Goal: Transaction & Acquisition: Book appointment/travel/reservation

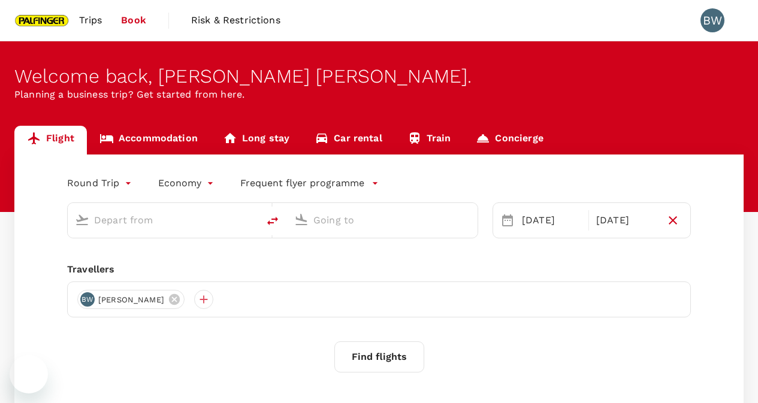
type input "Singapore Changi (SIN)"
type input "Shanghai Pudong Intl (PVG)"
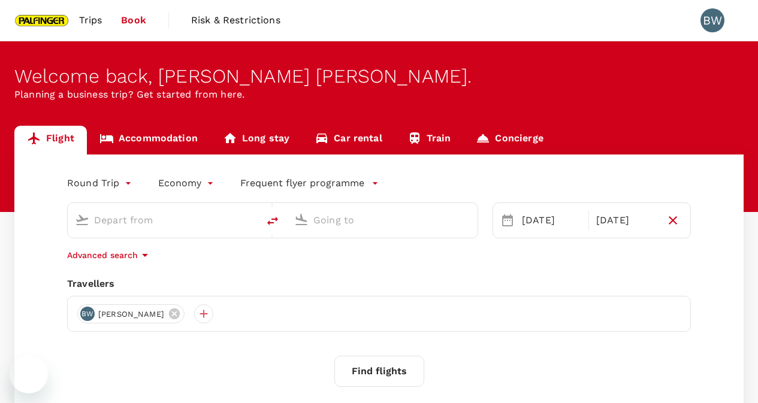
type input "Singapore Changi (SIN)"
type input "Shanghai Pudong Intl (PVG)"
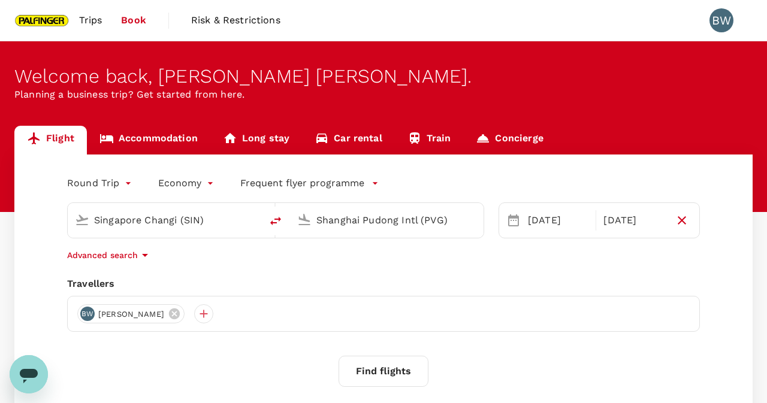
click at [102, 186] on body "Trips Book Risk & Restrictions BW Welcome back , [PERSON_NAME] [PERSON_NAME] . …" at bounding box center [383, 285] width 767 height 570
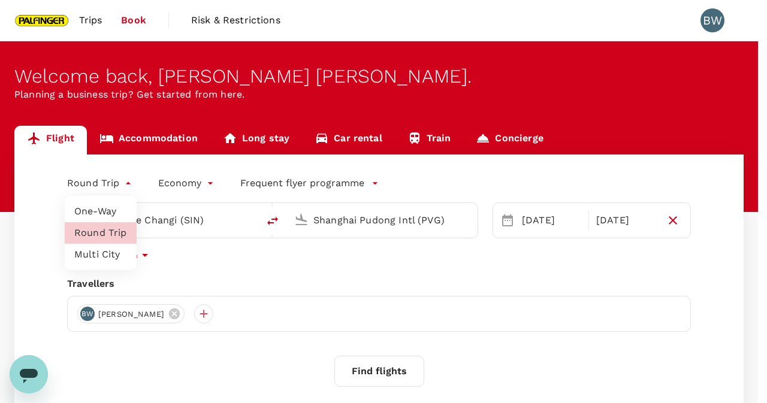
click at [107, 214] on li "One-Way" at bounding box center [101, 212] width 72 height 22
type input "oneway"
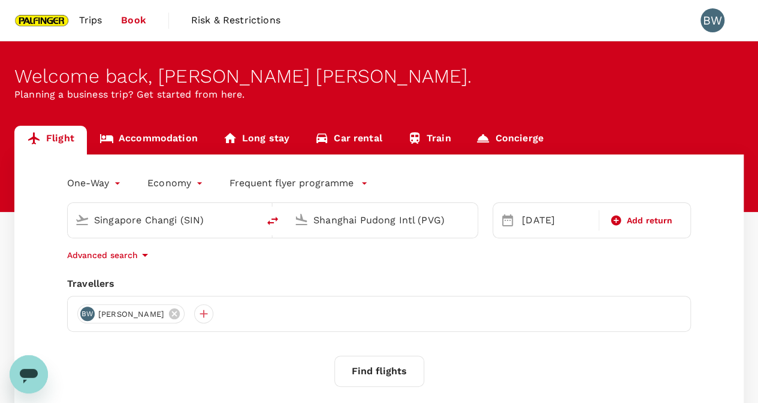
click at [316, 219] on input "Shanghai Pudong Intl (PVG)" at bounding box center [382, 220] width 139 height 19
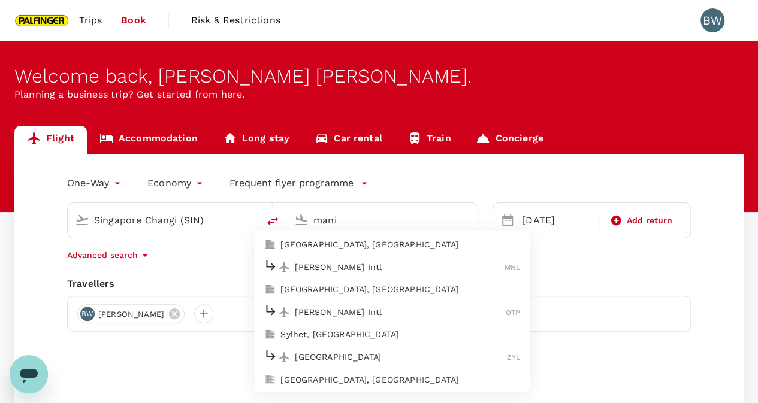
click at [389, 264] on p "[PERSON_NAME] Intl" at bounding box center [400, 267] width 210 height 12
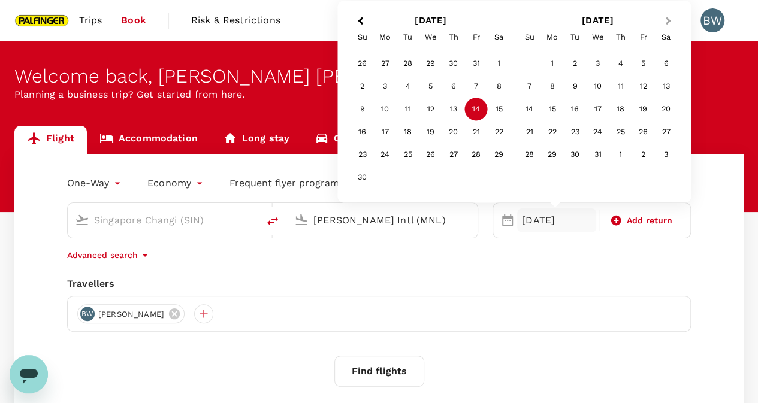
type input "Ninoy Aquino Intl (MNL)"
click at [672, 21] on button "Next Month" at bounding box center [669, 21] width 19 height 19
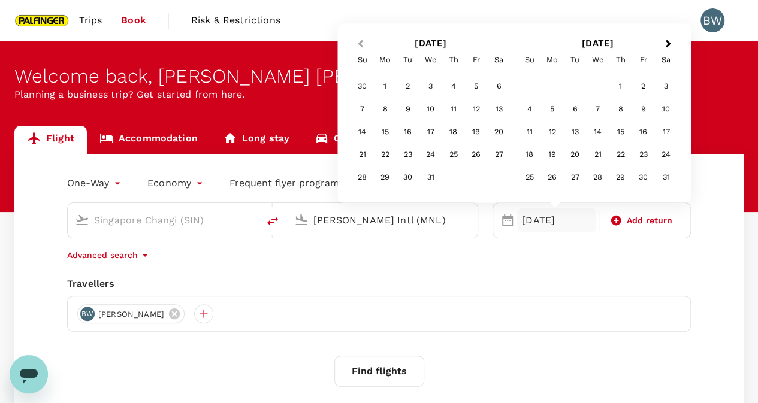
click at [360, 44] on span "Previous Month" at bounding box center [360, 44] width 0 height 14
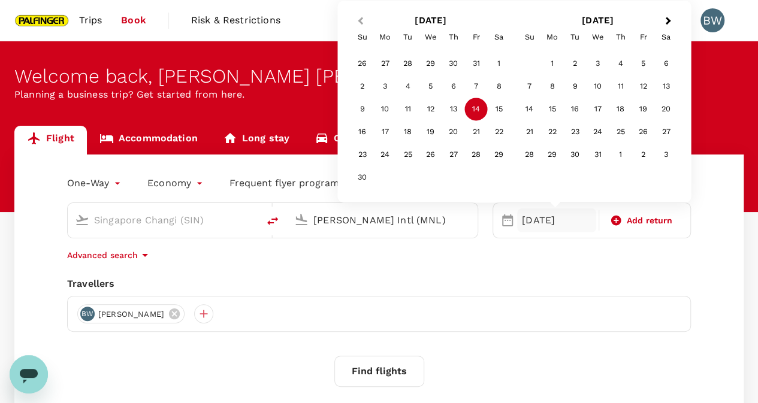
click at [358, 14] on button "Previous Month" at bounding box center [358, 21] width 19 height 19
click at [402, 87] on div "7" at bounding box center [408, 86] width 23 height 23
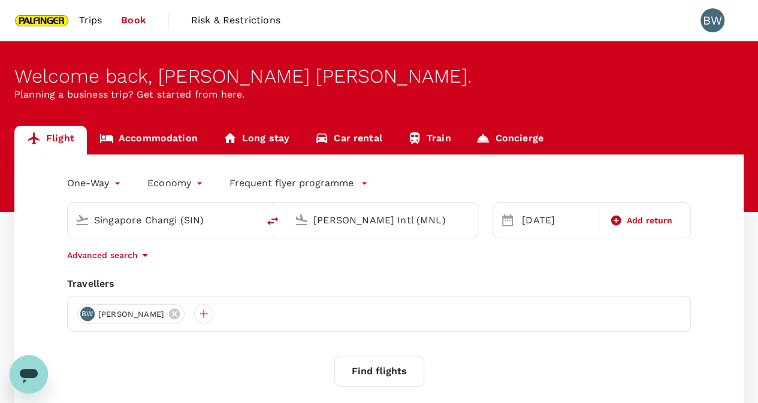
click at [406, 359] on button "Find flights" at bounding box center [379, 371] width 90 height 31
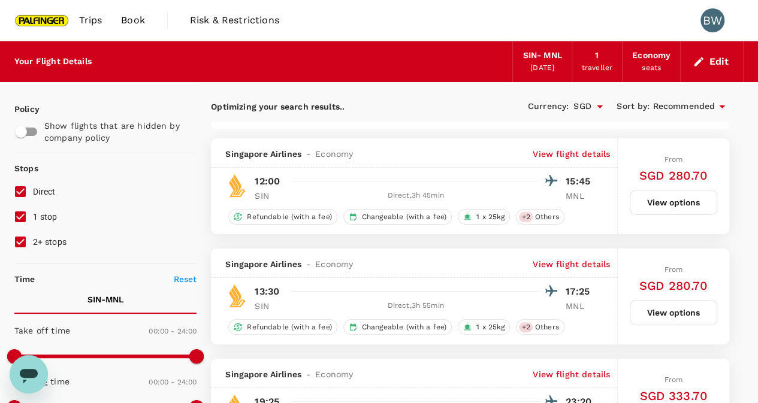
click at [26, 222] on input "1 stop" at bounding box center [20, 216] width 25 height 25
checkbox input "false"
type input "1425"
click at [21, 249] on input "2+ stops" at bounding box center [20, 241] width 25 height 25
checkbox input "false"
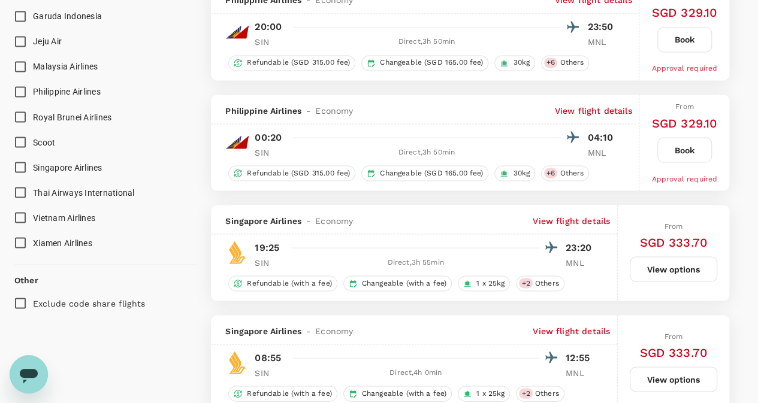
scroll to position [1078, 0]
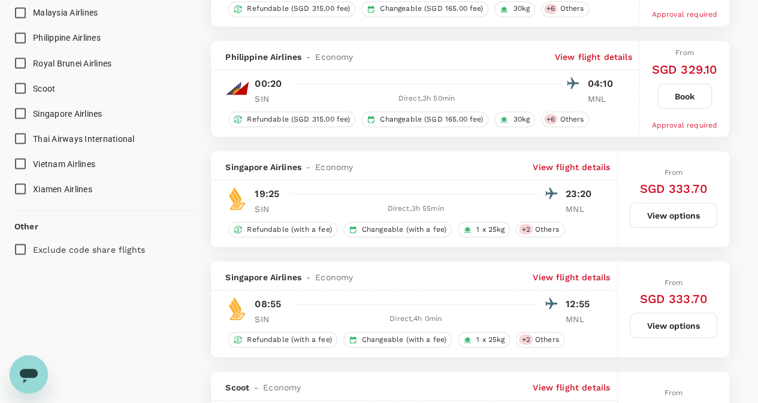
click at [23, 113] on input "Singapore Airlines" at bounding box center [20, 113] width 25 height 25
checkbox input "true"
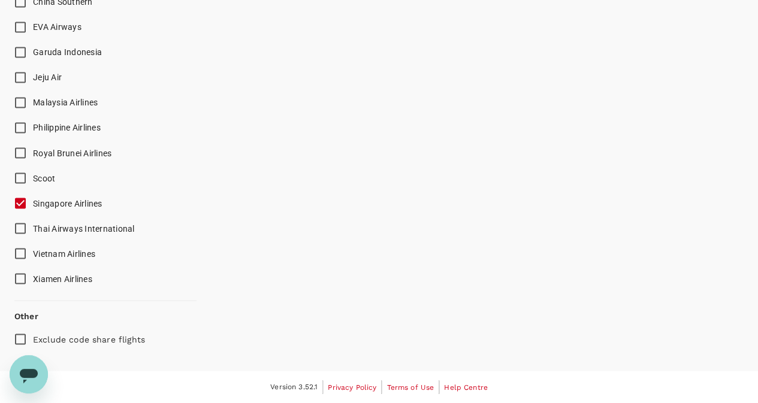
scroll to position [985, 0]
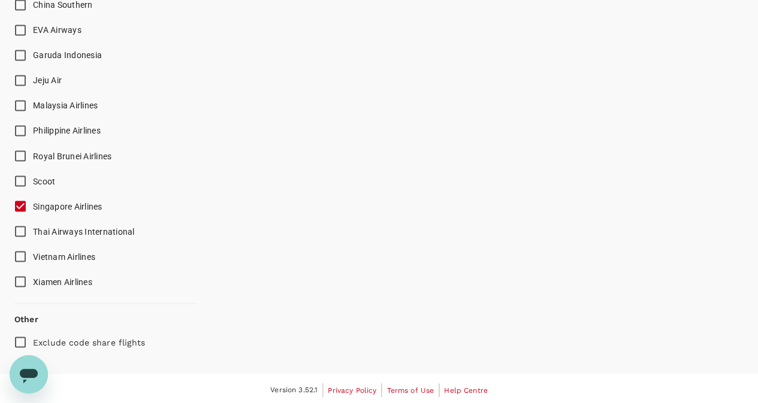
click at [14, 342] on input "Exclude code share flights" at bounding box center [20, 341] width 25 height 25
checkbox input "true"
type input "1680"
checkbox input "false"
checkbox input "true"
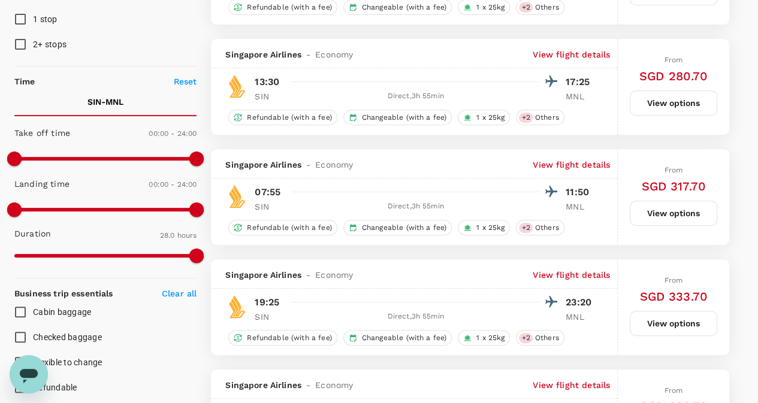
scroll to position [240, 0]
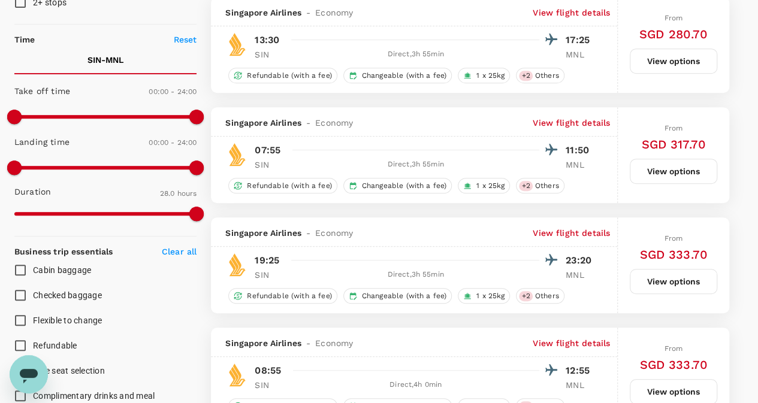
click at [668, 174] on button "View options" at bounding box center [673, 171] width 87 height 25
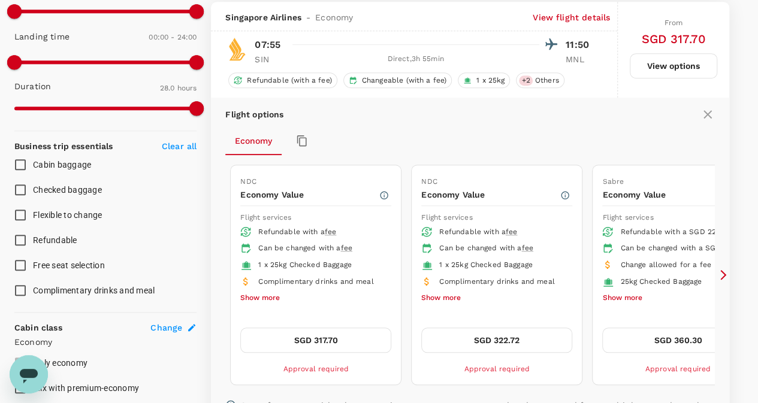
scroll to position [346, 0]
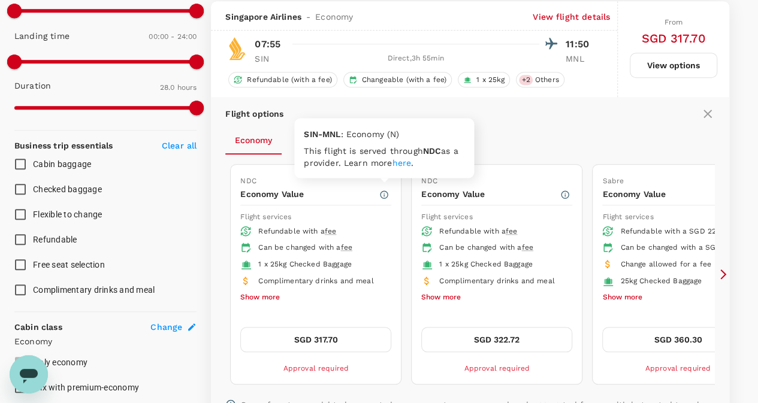
click at [388, 190] on icon "button" at bounding box center [384, 195] width 10 height 10
click at [497, 108] on div "Flight options" at bounding box center [469, 114] width 489 height 14
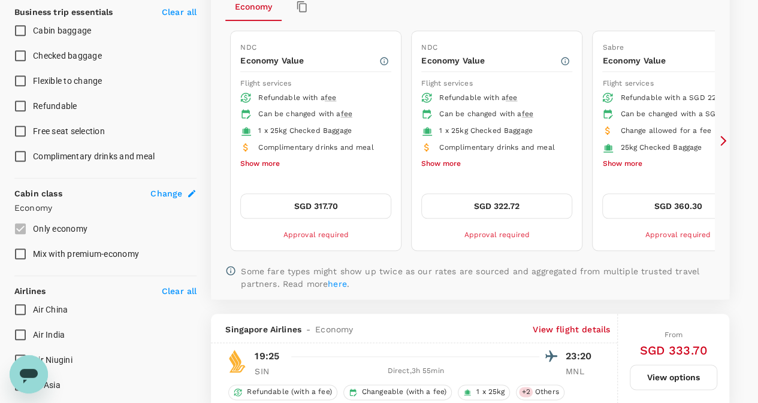
scroll to position [359, 0]
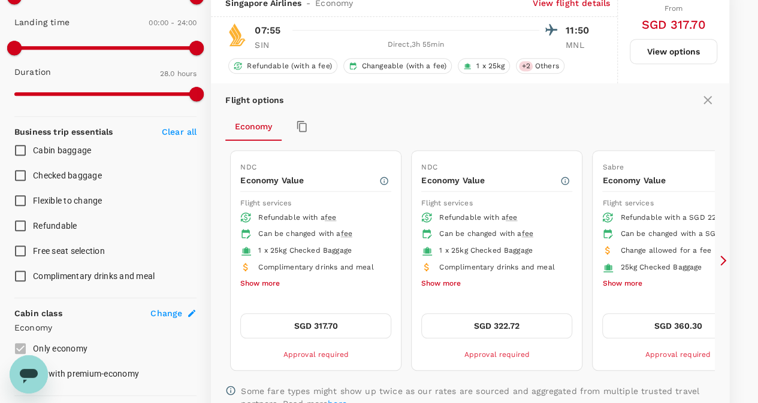
click at [296, 317] on button "SGD 317.70" at bounding box center [315, 325] width 151 height 25
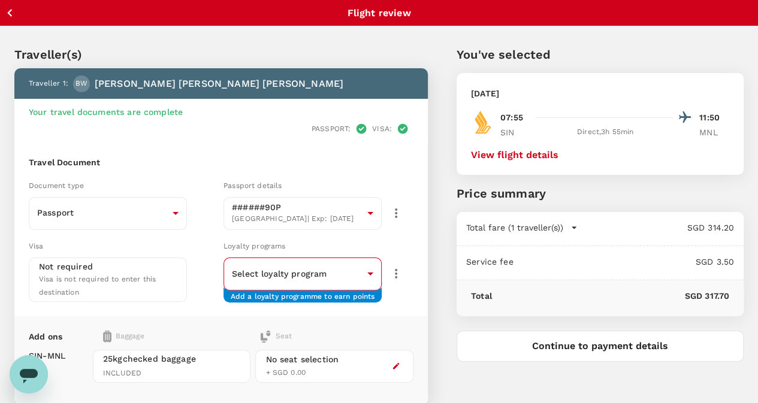
click at [304, 252] on body "Back to flight results Flight review Traveller(s) Traveller 1 : BW Brian Yuhui …" at bounding box center [379, 285] width 758 height 570
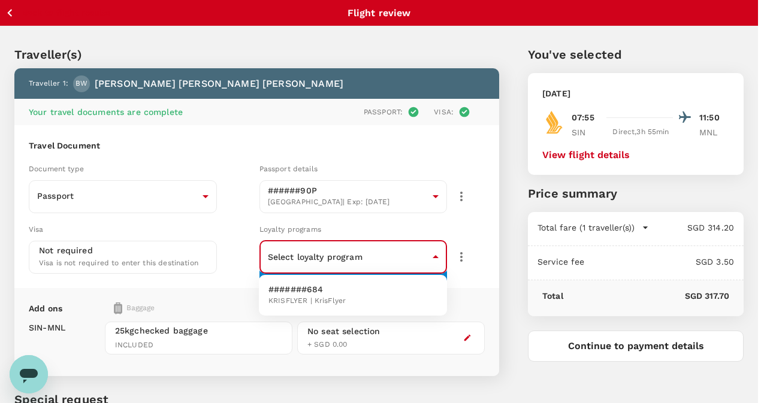
click at [311, 292] on p "#######684" at bounding box center [306, 289] width 77 height 12
type input "0ea6db6f-ed85-4800-901b-06613fffbbff"
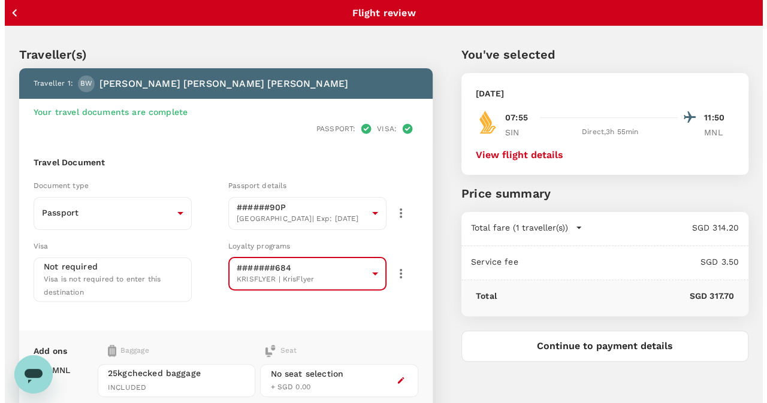
scroll to position [138, 0]
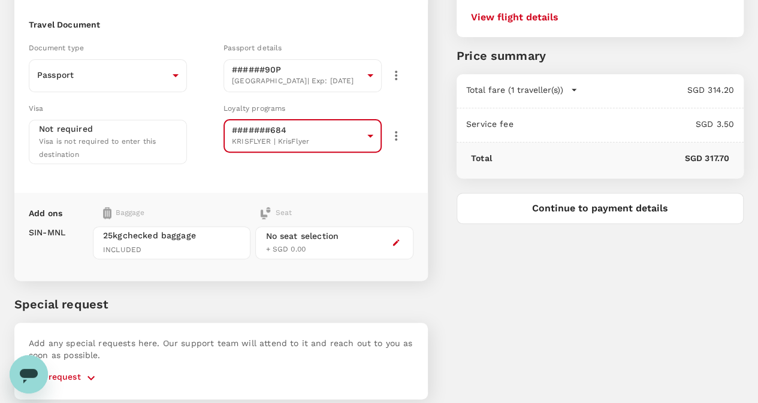
click at [660, 207] on button "Continue to payment details" at bounding box center [599, 208] width 287 height 31
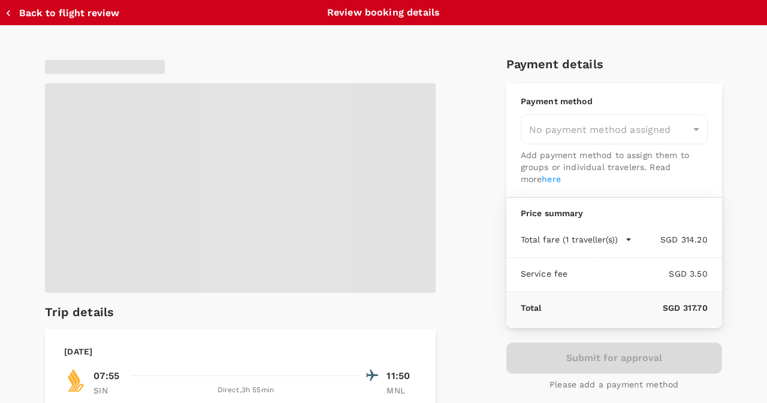
type input "9be03565-66ee-4886-9f8c-c8015ed65526"
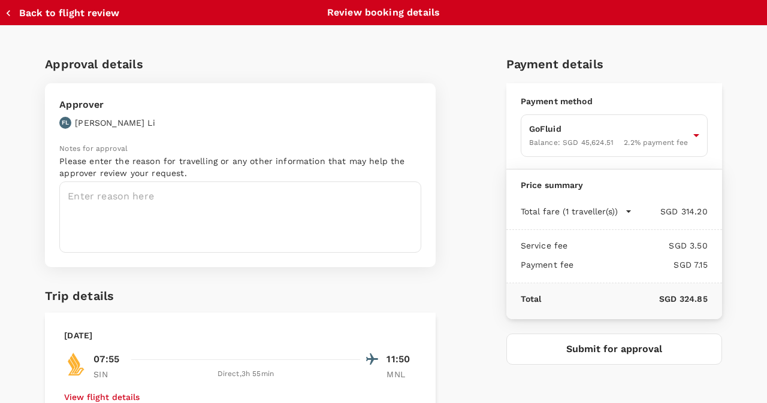
click at [238, 179] on div "Notes for approval Please enter the reason for travelling or any other informat…" at bounding box center [240, 198] width 362 height 110
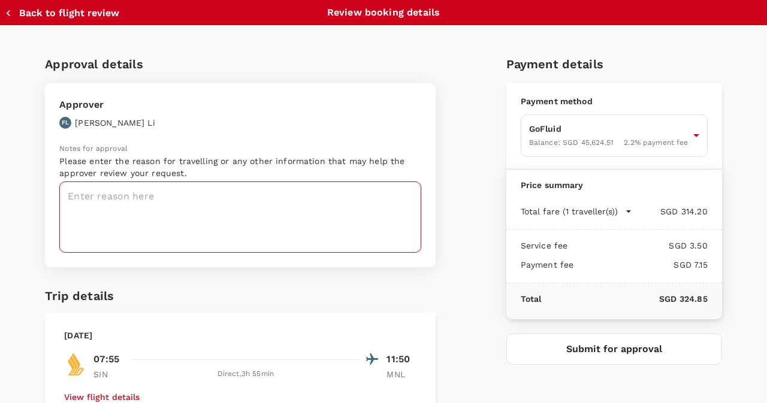
click at [225, 193] on textarea at bounding box center [240, 217] width 362 height 71
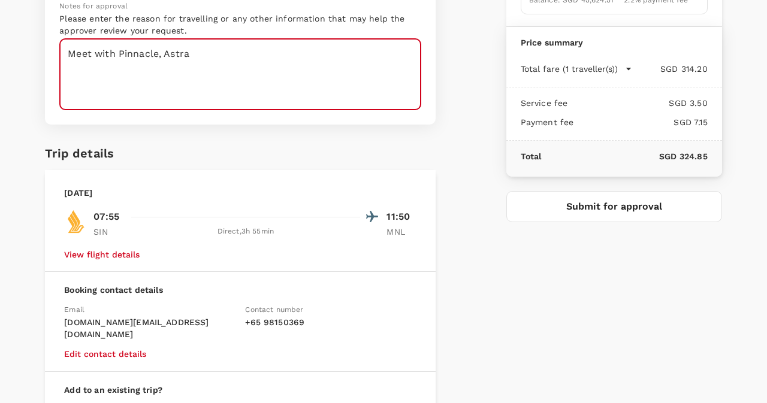
scroll to position [127, 0]
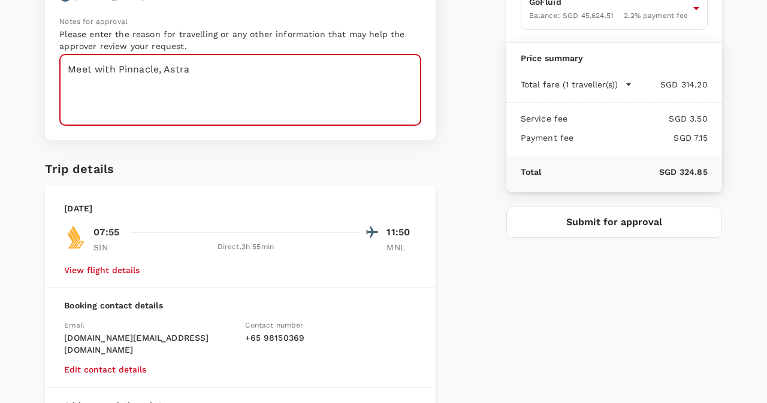
type textarea "Meet with Pinnacle, Astra"
click at [522, 223] on button "Submit for approval" at bounding box center [614, 222] width 216 height 31
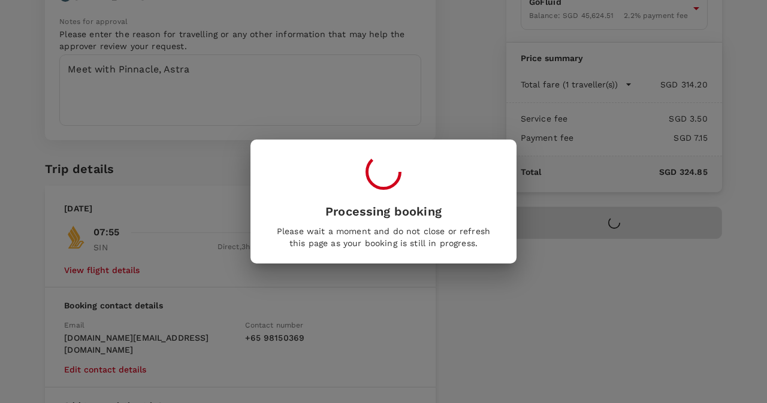
click at [109, 78] on div "Processing booking Please wait a moment and do not close or refresh this page a…" at bounding box center [383, 201] width 767 height 403
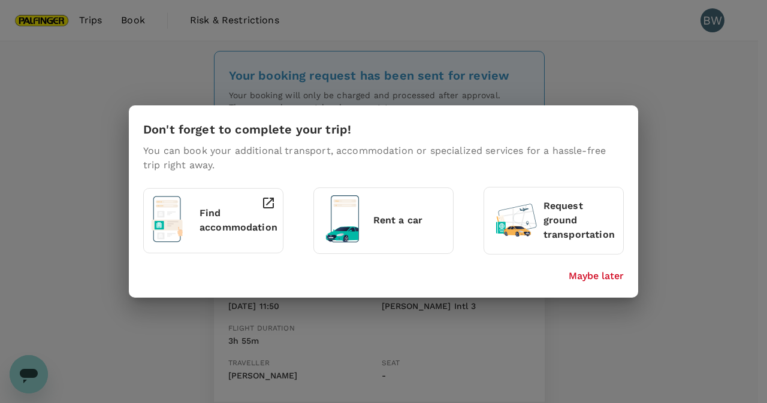
click at [573, 277] on p "Maybe later" at bounding box center [595, 276] width 55 height 14
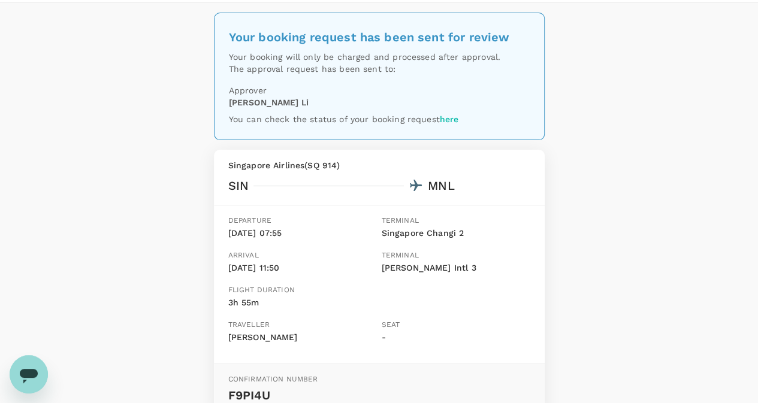
scroll to position [158, 0]
